Goal: Register for event/course

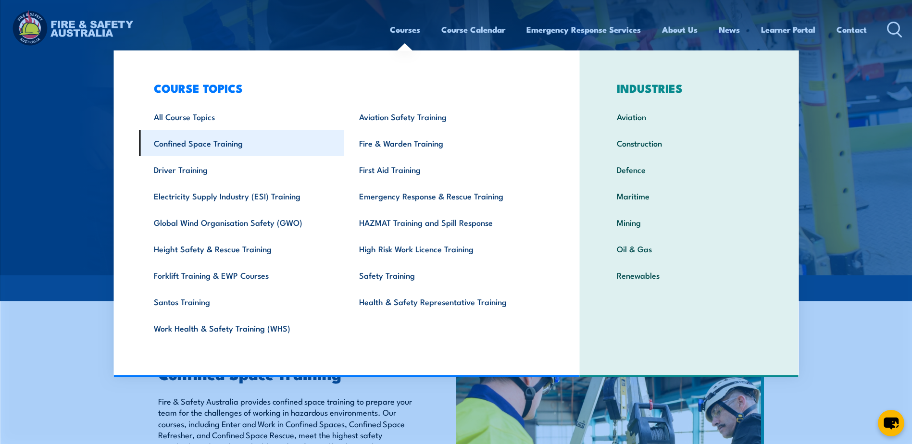
click at [218, 147] on link "Confined Space Training" at bounding box center [241, 143] width 205 height 26
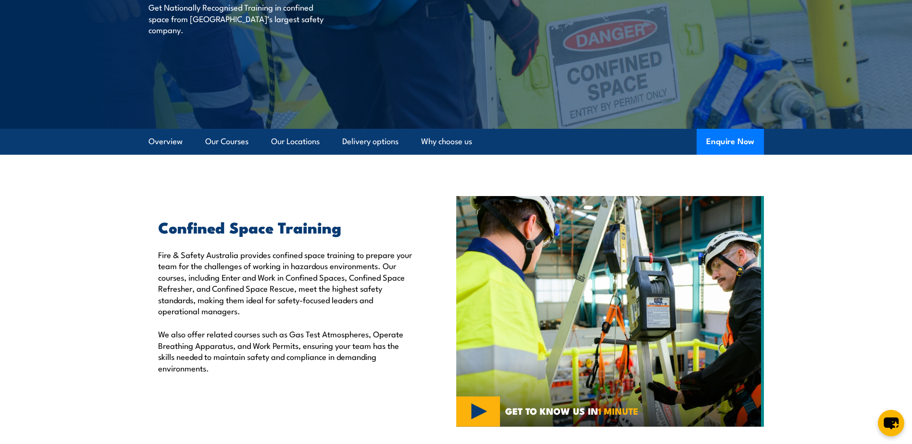
scroll to position [144, 0]
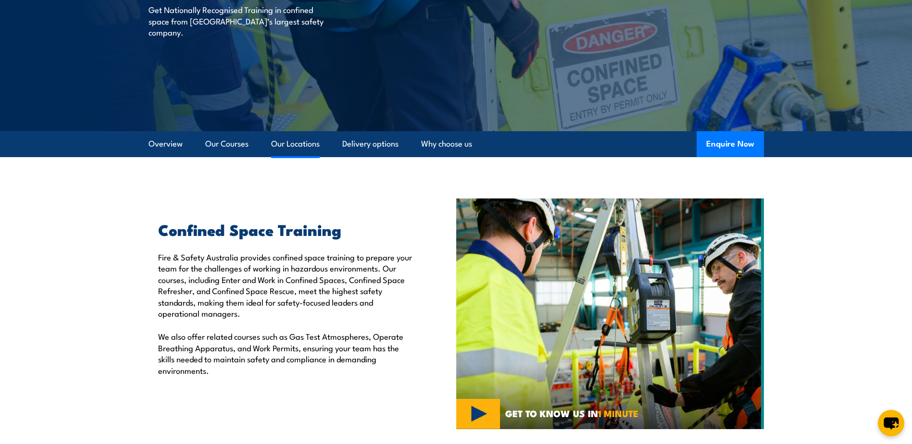
click at [306, 144] on link "Our Locations" at bounding box center [295, 143] width 49 height 25
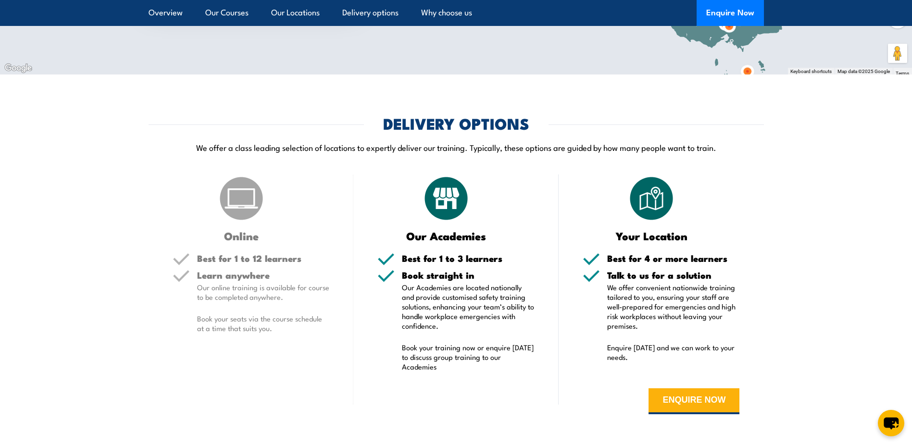
scroll to position [1654, 0]
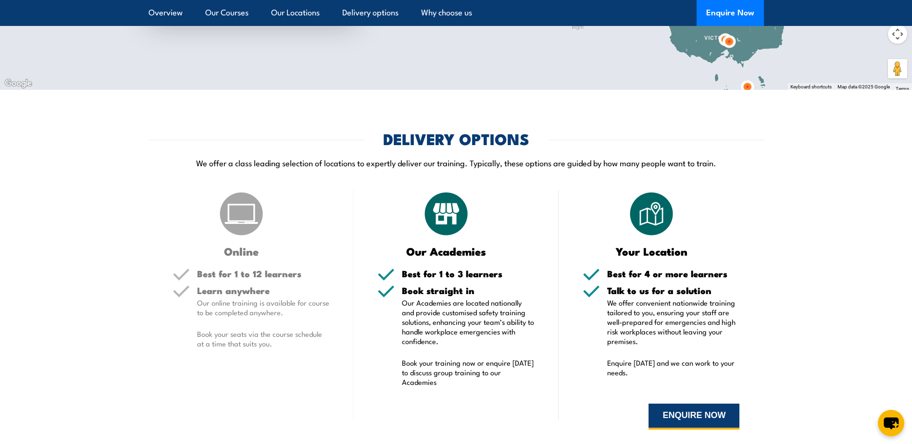
click at [684, 406] on button "ENQUIRE NOW" at bounding box center [694, 417] width 91 height 26
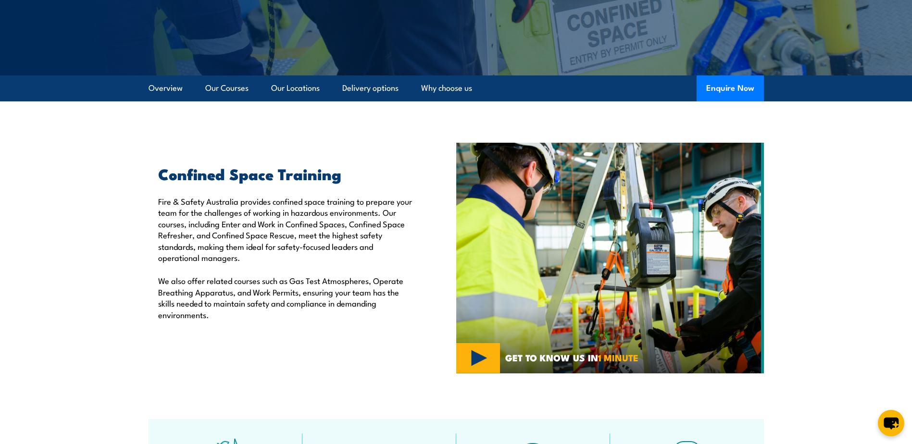
scroll to position [194, 0]
